Goal: Communication & Community: Answer question/provide support

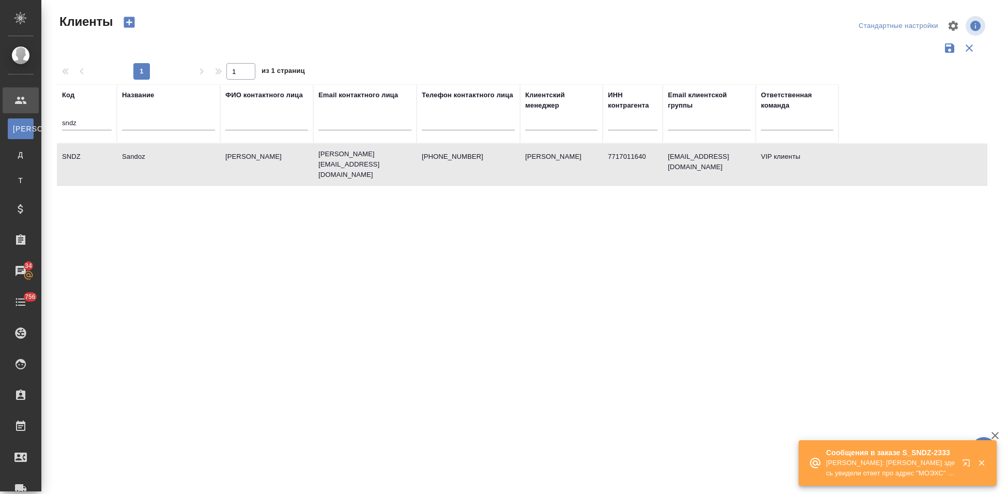
select select "RU"
click at [134, 164] on td "Sandoz" at bounding box center [168, 164] width 103 height 36
click at [967, 465] on icon "button" at bounding box center [968, 465] width 12 height 12
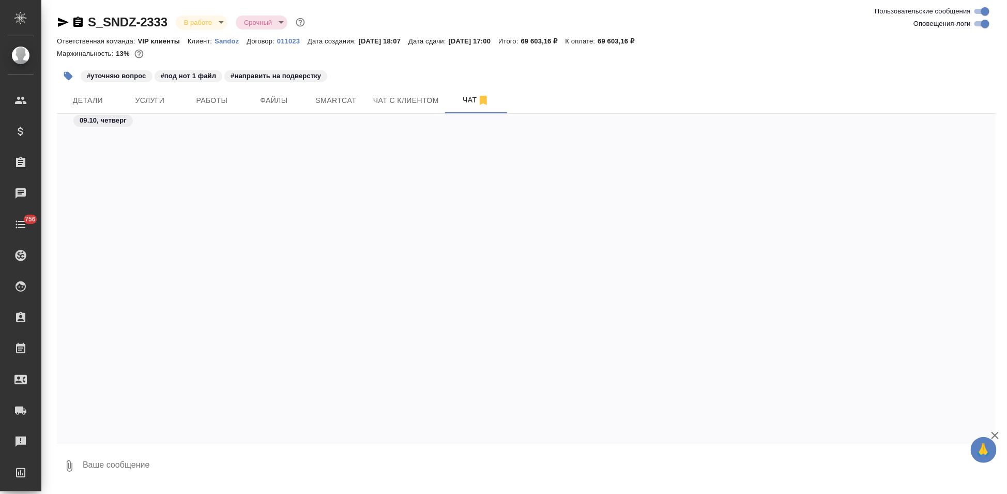
scroll to position [48429, 0]
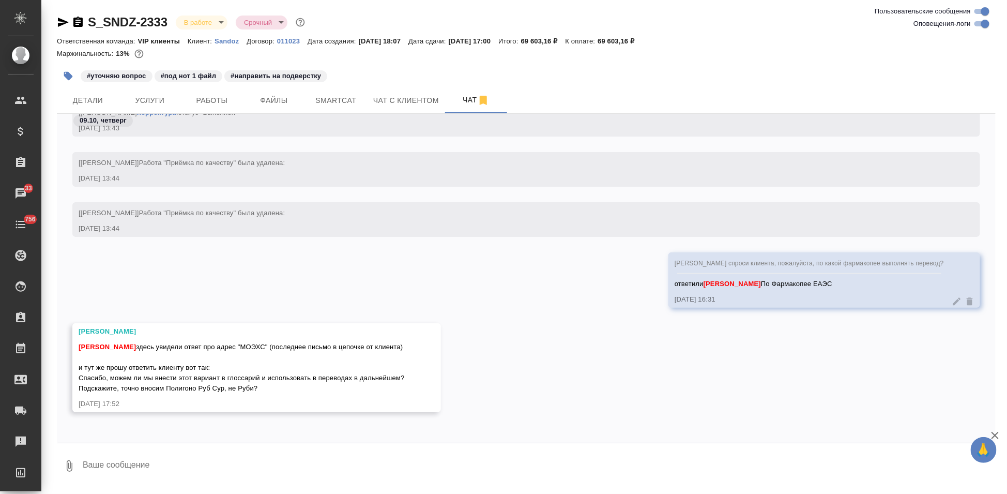
click at [208, 462] on textarea at bounding box center [539, 465] width 914 height 35
type textarea "х"
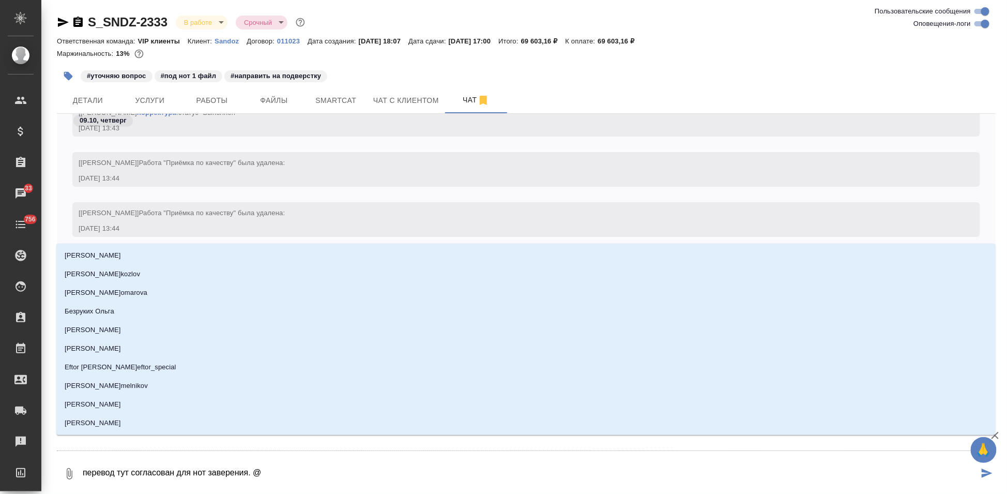
type textarea "перевод тут согласован для нот заверения. @в"
type input "в"
type textarea "перевод тут согласован для нот заверения. @вш"
type input "вш"
type textarea "перевод тут согласован для нот заверения. @вшд"
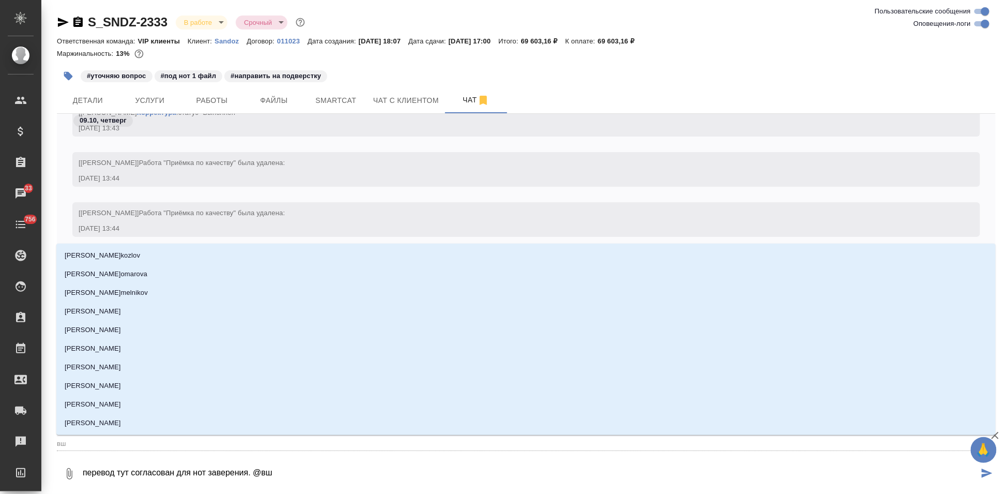
type input "вшд"
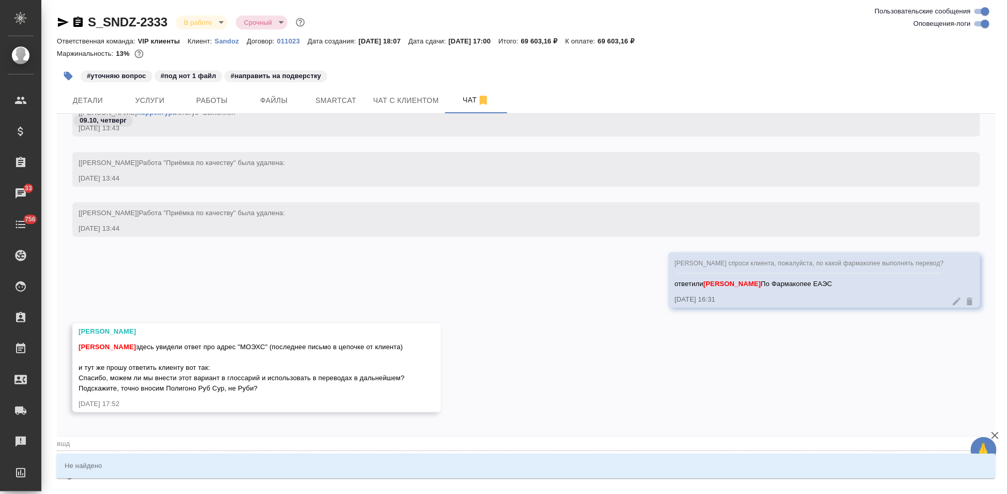
type textarea "перевод тут согласован для нот заверения. @вш"
type input "вш"
type textarea "перевод тут согласован для нот заверения. @в"
type input "в"
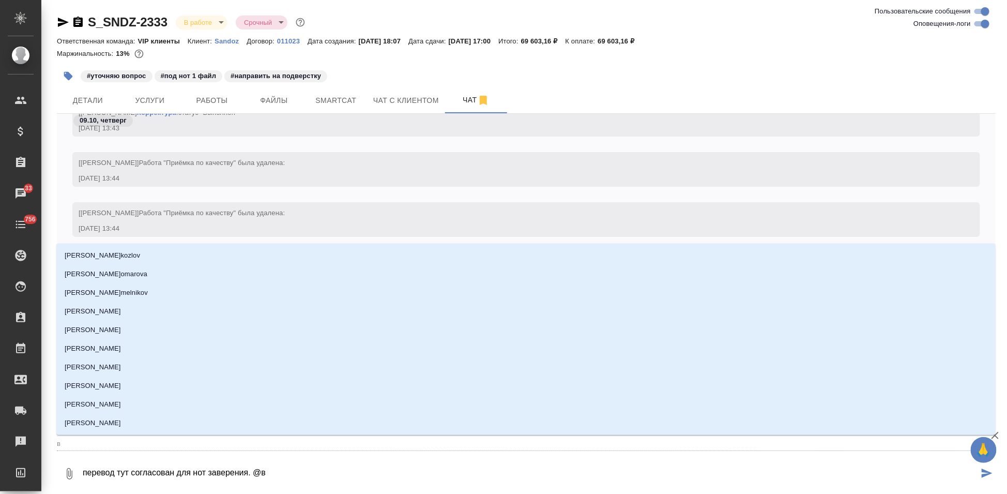
type textarea "перевод тут согласован для нот заверения. @"
type textarea "перевод тут согласован для нот заверения. @c"
type input "c"
type textarea "перевод тут согласован для нот заверения. @cf"
type input "cf"
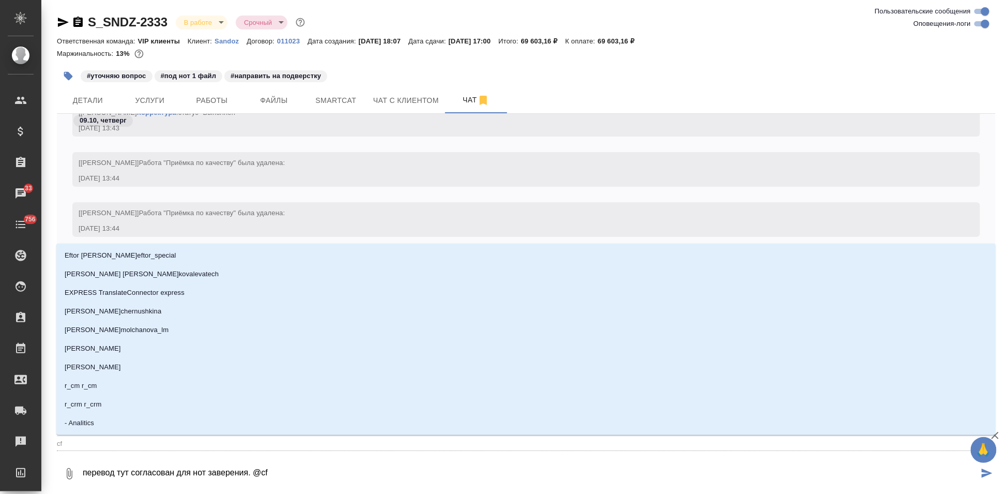
type textarea "перевод тут согласован для нот заверения. @cfq"
type input "cfq"
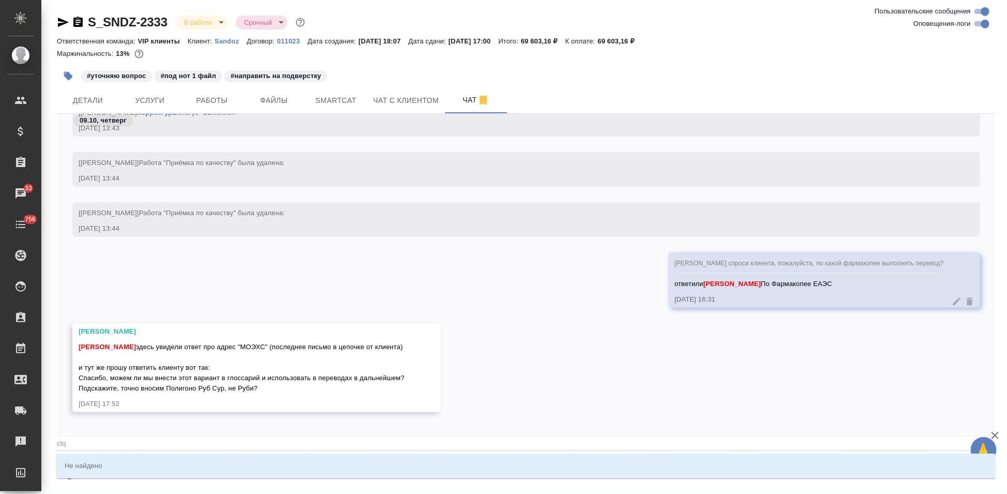
type textarea "перевод тут согласован для нот заверения. @cfql"
type input "cfql"
type textarea "перевод тут согласован для нот заверения. @cfqlf"
type input "cfqlf"
type textarea "перевод тут согласован для нот заверения. @cfql"
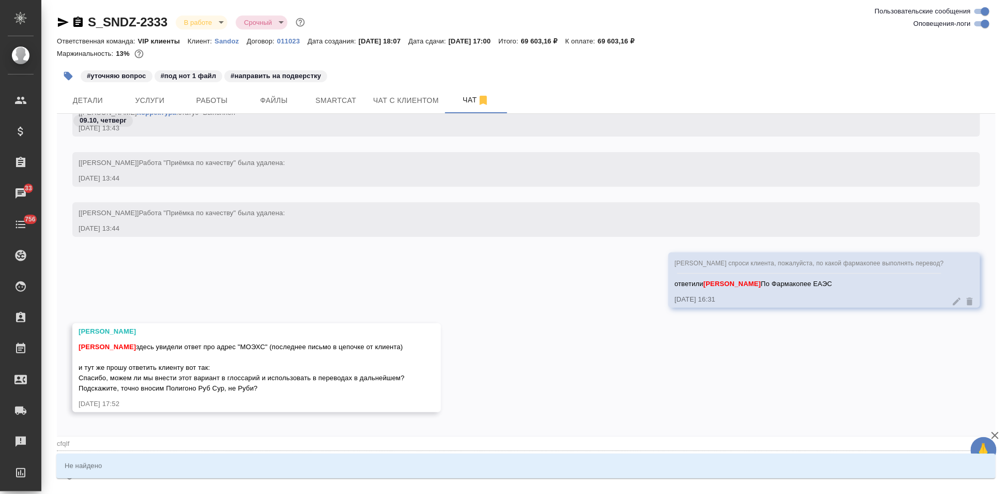
type input "cfql"
type textarea "перевод тут согласован для нот заверения. @cfq"
type input "cfq"
type textarea "перевод тут согласован для нот заверения. @cf"
type input "cf"
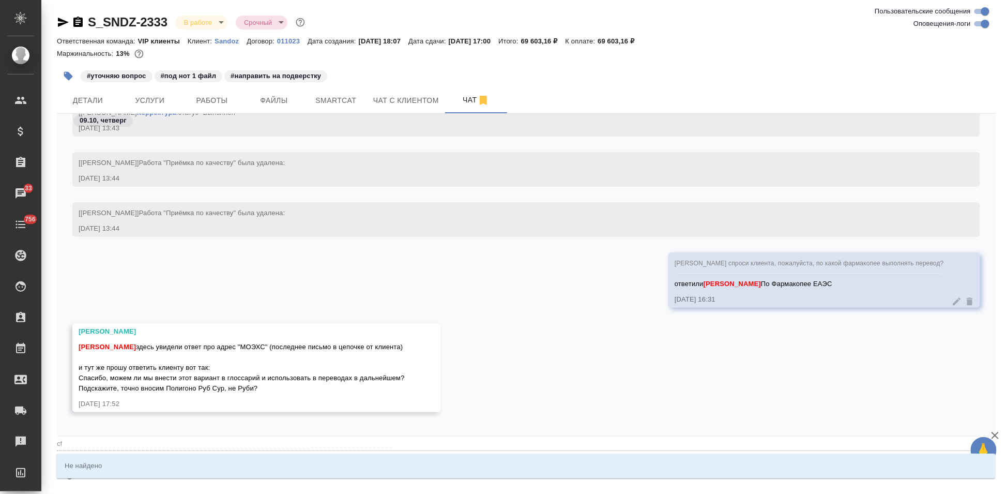
type textarea "перевод тут согласован для нот заверения. @c"
type input "c"
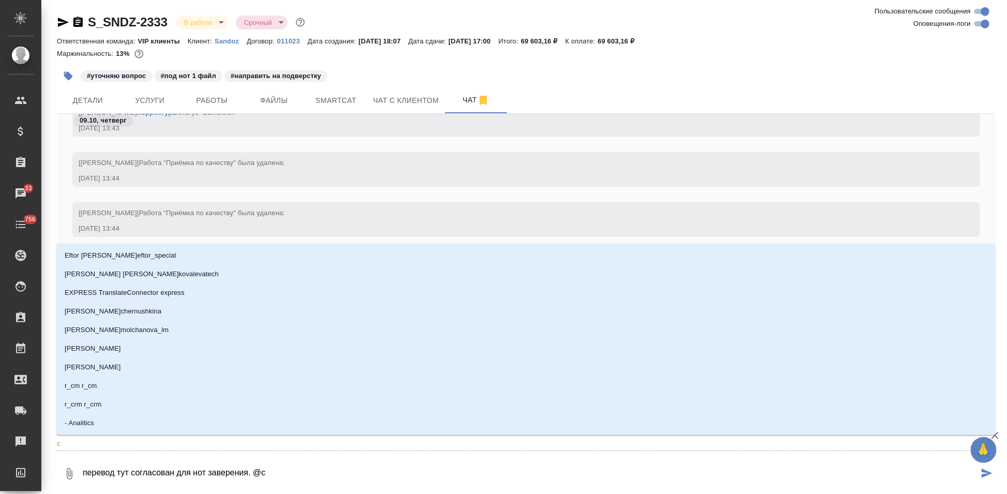
type textarea "перевод тут согласован для нот заверения. @"
type textarea "перевод тут согласован для нот заверения. @с"
type input "с"
type textarea "перевод тут согласован для нот заверения. @са"
type input "са"
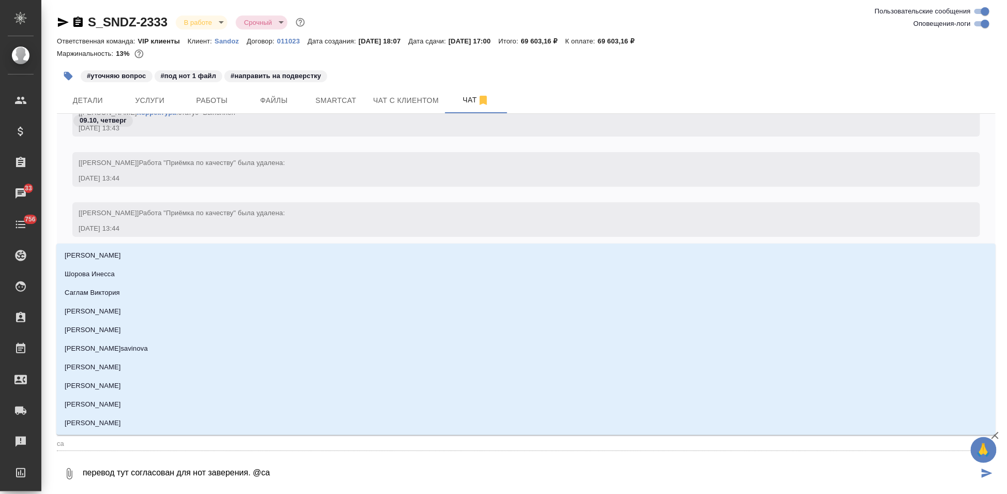
type textarea "перевод тут согласован для нот заверения. @сай"
type input "сай"
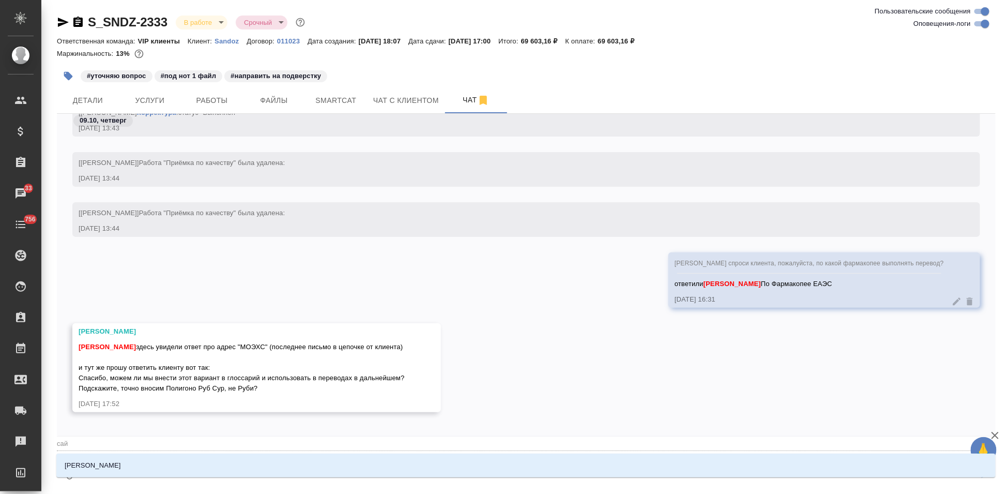
type textarea "перевод тут согласован для нот заверения. @сайд"
type input "сайд"
type textarea "перевод тут согласован для нот заверения. @сайда"
type input "сайда"
click at [173, 465] on li "[PERSON_NAME]" at bounding box center [525, 465] width 939 height 19
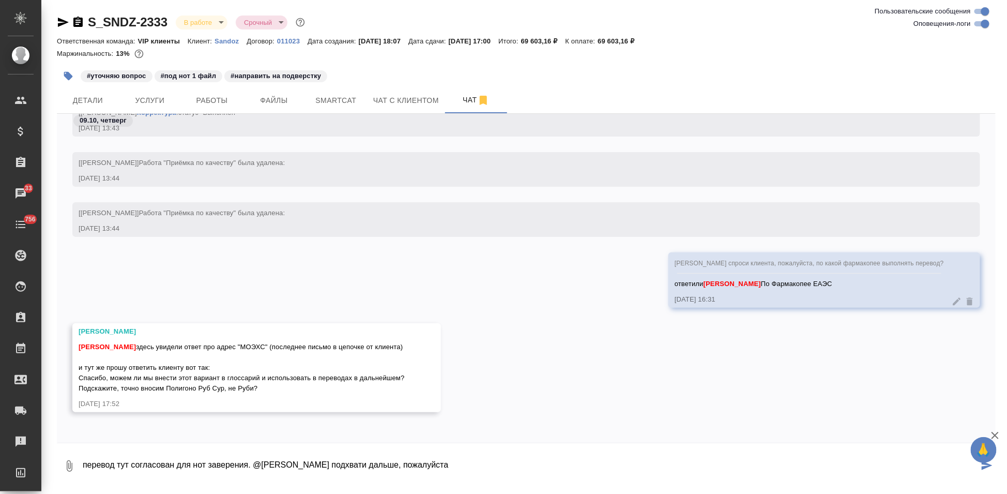
type textarea "перевод тут согласован для нот заверения. @Сайдашева Диляра подхвати дальше, по…"
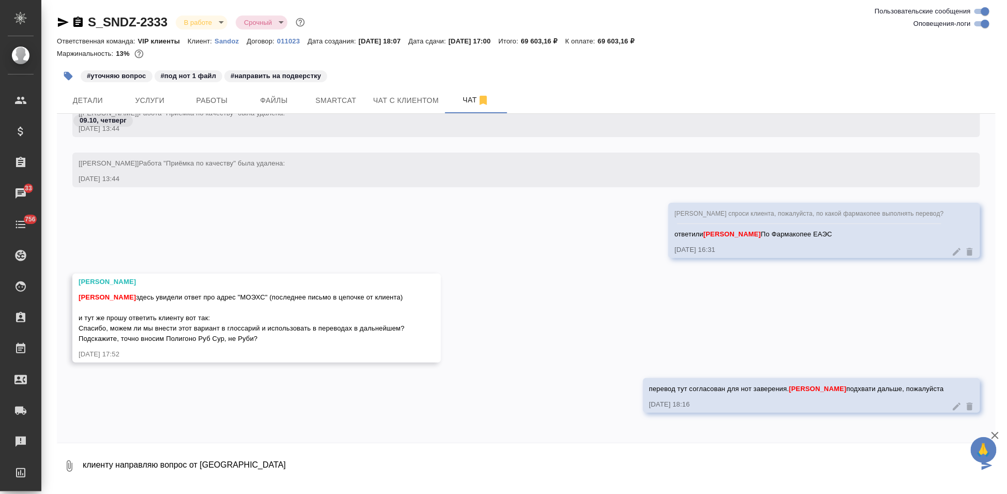
type textarea "клиенту направляю вопрос от Вали"
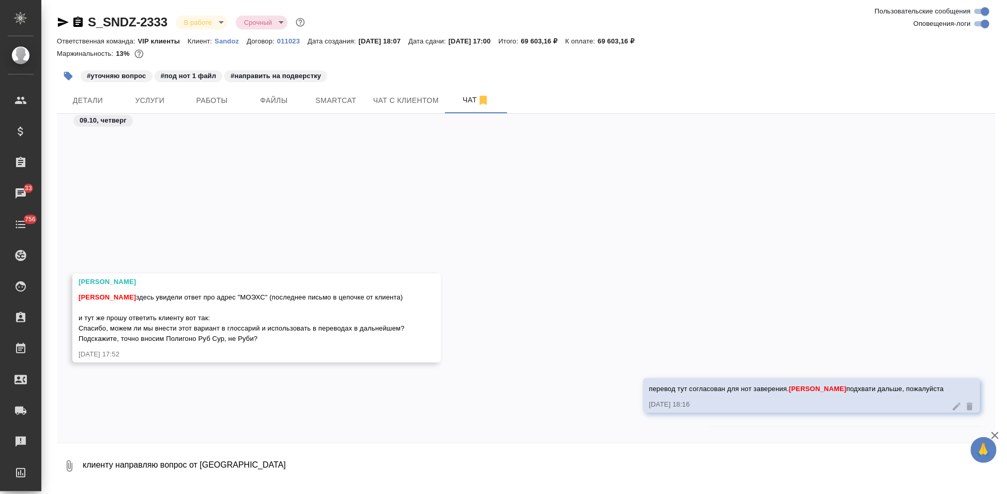
scroll to position [48529, 0]
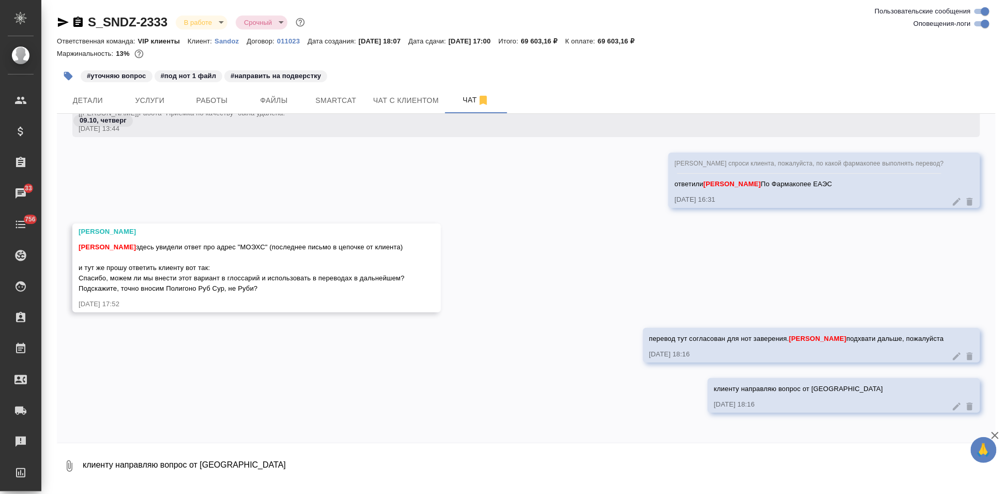
drag, startPoint x: 79, startPoint y: 278, endPoint x: 259, endPoint y: 289, distance: 180.2
click at [259, 289] on div "Кабаргина Анна здесь увидели ответ про адрес "МОЭХС" (последнее письмо в цепочк…" at bounding box center [242, 266] width 326 height 54
copy span "Спасибо, можем ли мы внести этот вариант в глоссарий и использовать в переводах…"
